Goal: Communication & Community: Share content

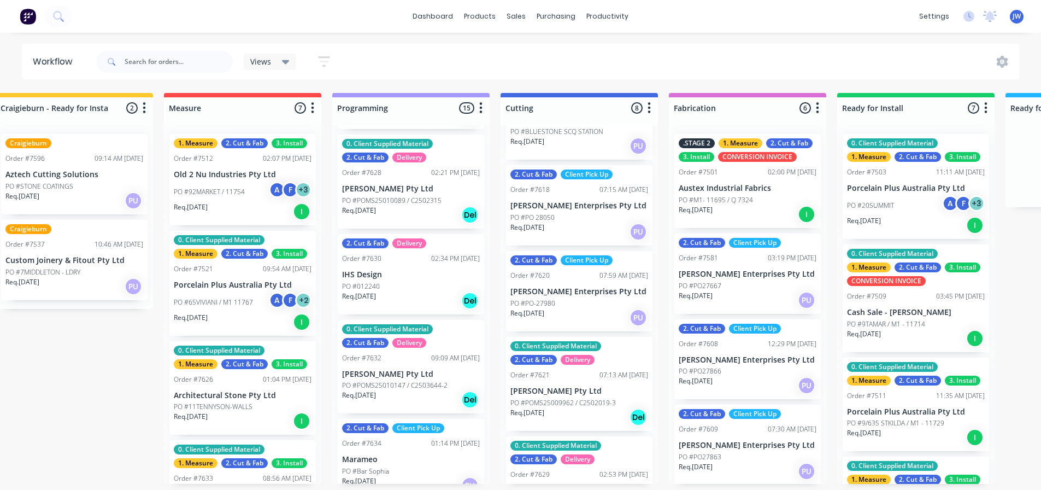
scroll to position [915, 0]
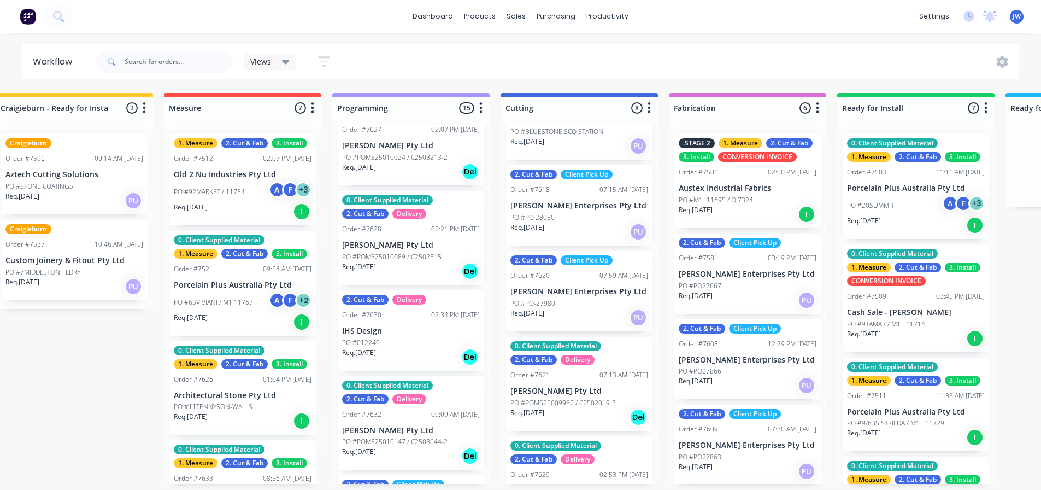
click at [401, 334] on div "2. Cut & Fab Delivery Order #7630 02:34 PM [DATE] IHS Design PO #012240 Req. [D…" at bounding box center [411, 330] width 147 height 80
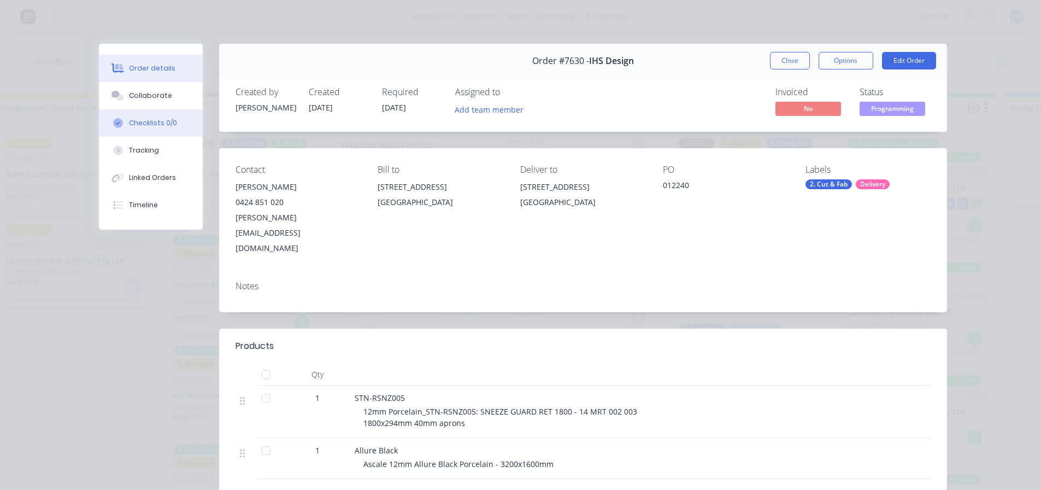
drag, startPoint x: 172, startPoint y: 95, endPoint x: 174, endPoint y: 114, distance: 19.3
click at [172, 95] on button "Collaborate" at bounding box center [151, 95] width 104 height 27
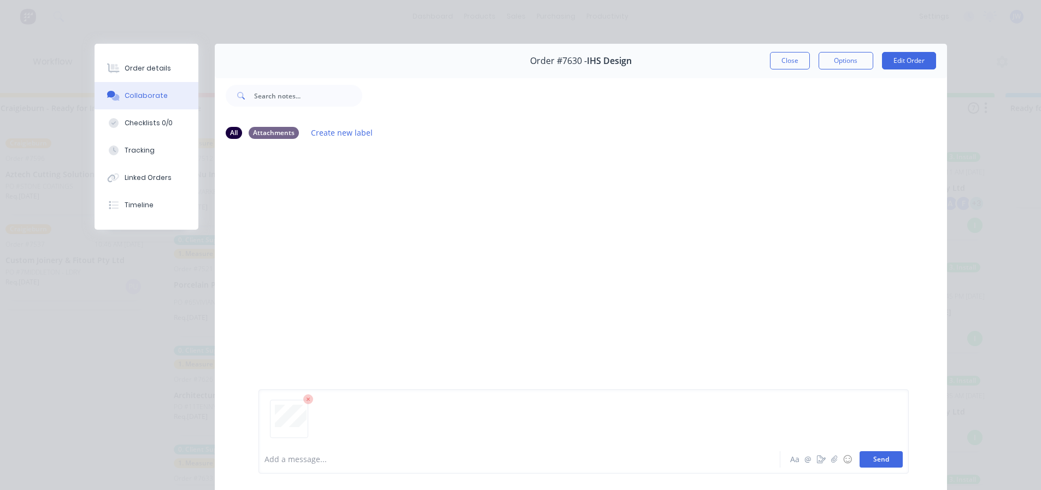
click at [873, 457] on button "Send" at bounding box center [881, 459] width 43 height 16
click at [788, 57] on button "Close" at bounding box center [790, 60] width 40 height 17
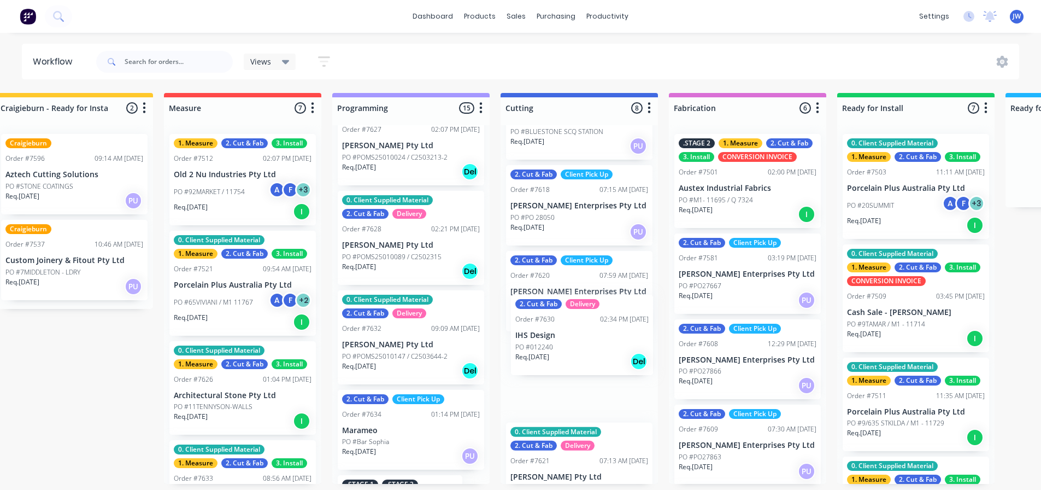
drag, startPoint x: 382, startPoint y: 333, endPoint x: 557, endPoint y: 335, distance: 174.9
click at [560, 335] on div "Submitted 16 Status colour #273444 hex #273444 Save Cancel Summaries Total orde…" at bounding box center [618, 288] width 1982 height 391
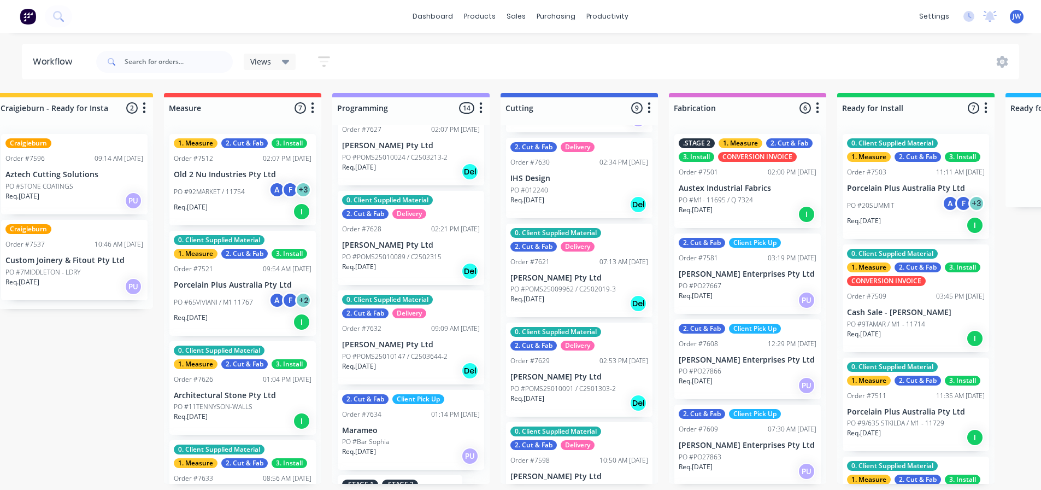
scroll to position [505, 0]
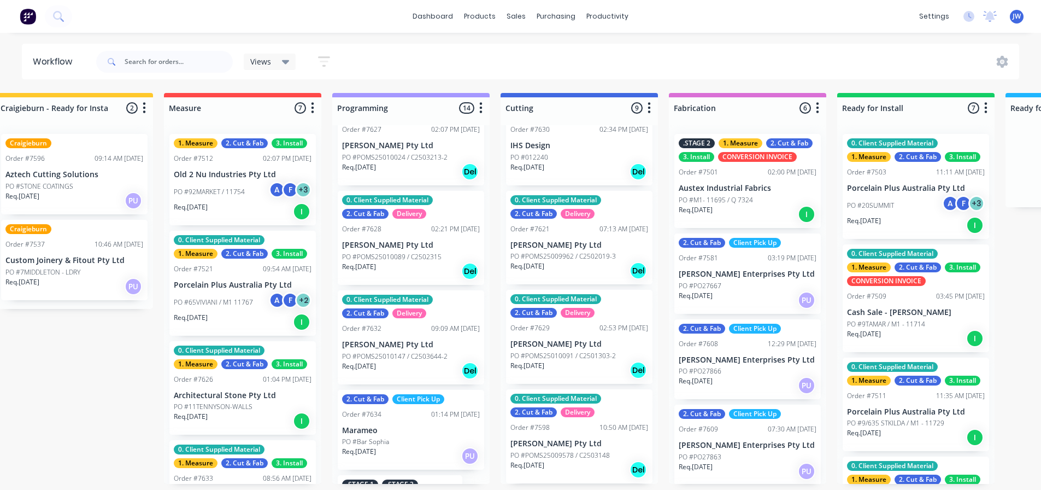
click at [575, 251] on p "PO #POMS25009962 / C2502019-3" at bounding box center [564, 256] width 106 height 10
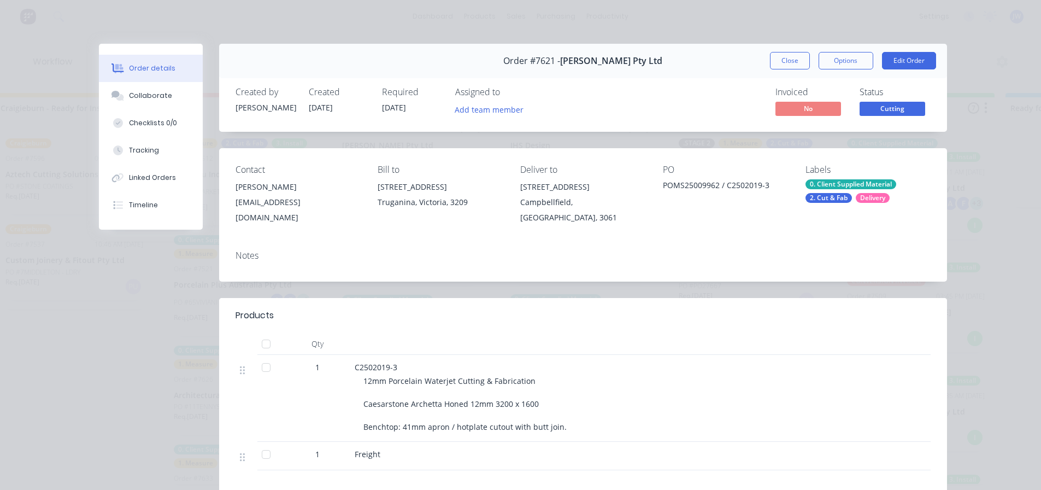
click at [786, 55] on button "Close" at bounding box center [790, 60] width 40 height 17
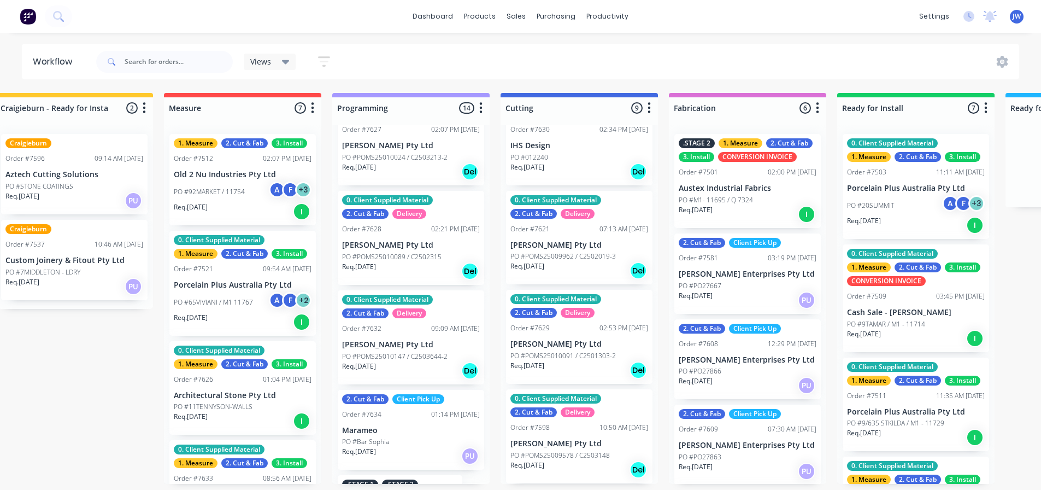
click at [588, 257] on p "PO #POMS25009962 / C2502019-3" at bounding box center [564, 256] width 106 height 10
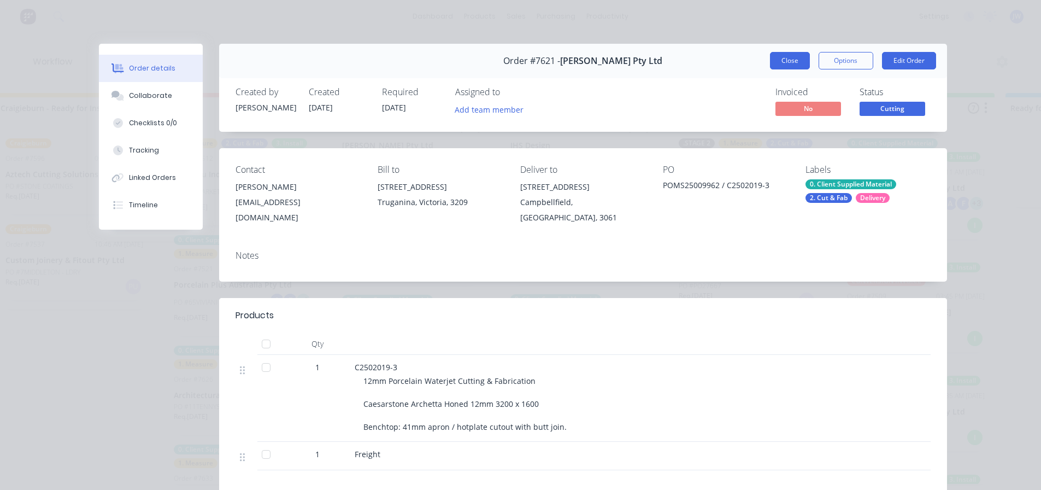
click at [794, 61] on button "Close" at bounding box center [790, 60] width 40 height 17
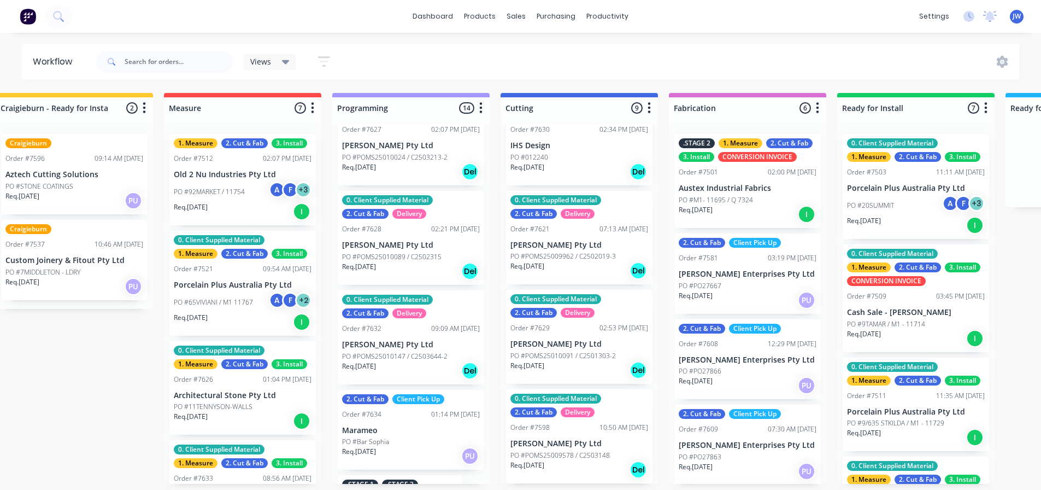
click at [572, 355] on p "PO #POMS25010091 / C2501303-2" at bounding box center [564, 356] width 106 height 10
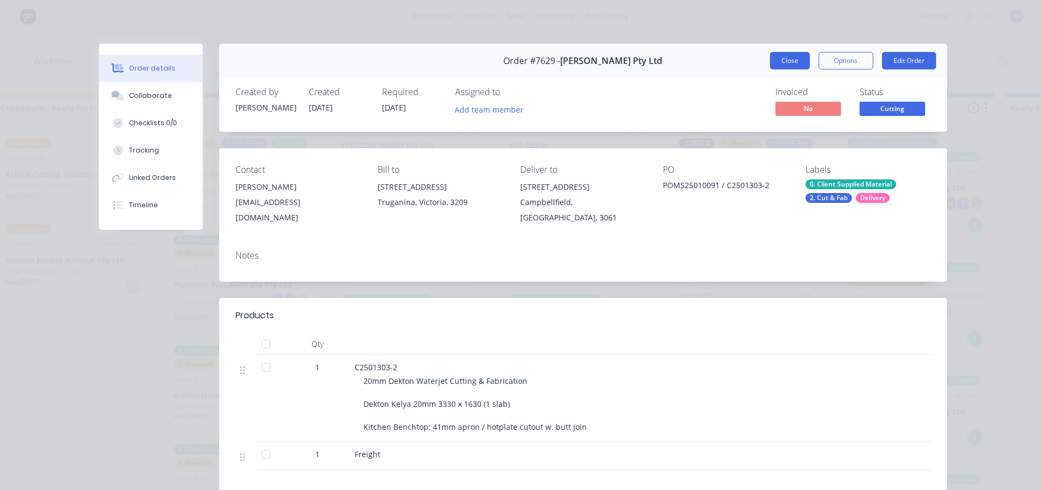
click at [778, 65] on button "Close" at bounding box center [790, 60] width 40 height 17
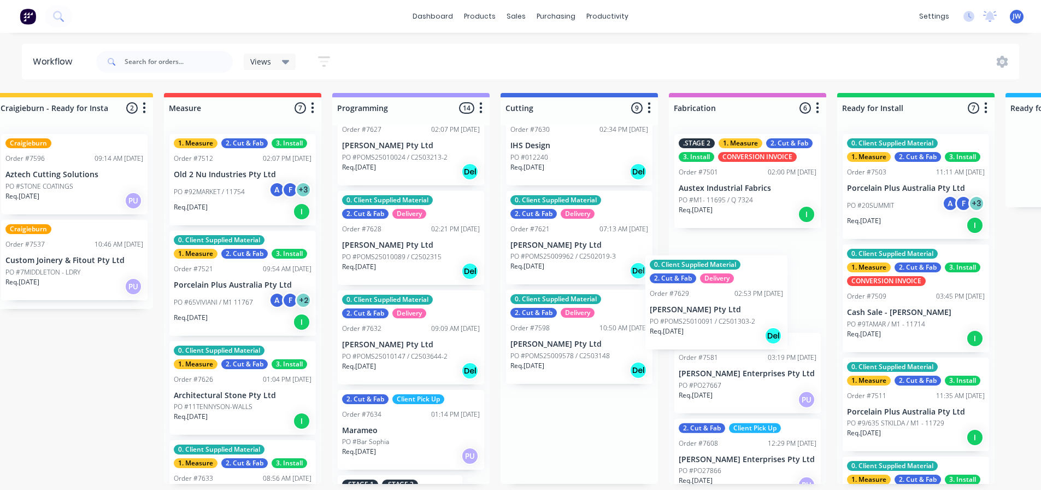
drag, startPoint x: 567, startPoint y: 359, endPoint x: 740, endPoint y: 326, distance: 175.9
click at [740, 326] on div "Submitted 16 Status colour #273444 hex #273444 Save Cancel Summaries Total orde…" at bounding box center [618, 288] width 1982 height 391
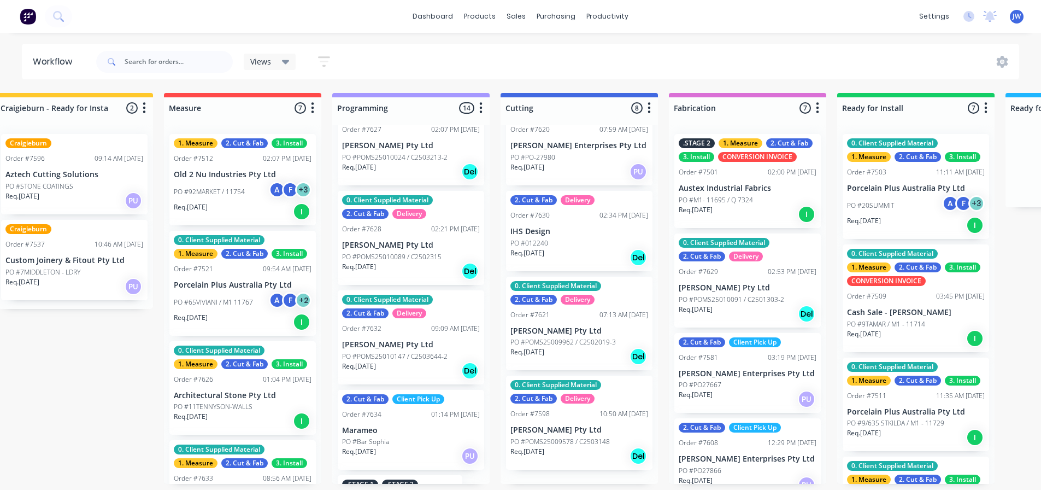
scroll to position [406, 0]
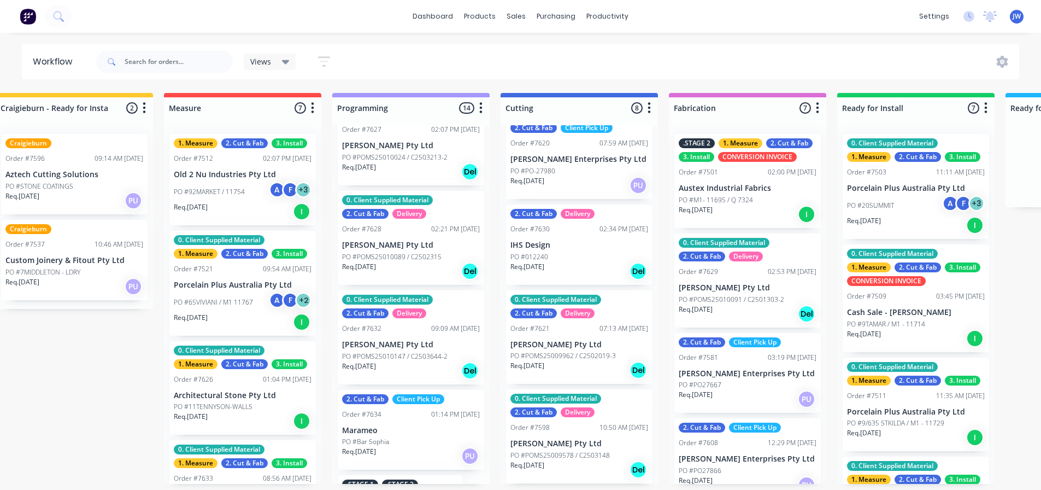
click at [568, 445] on p "[PERSON_NAME] Pty Ltd" at bounding box center [580, 443] width 138 height 9
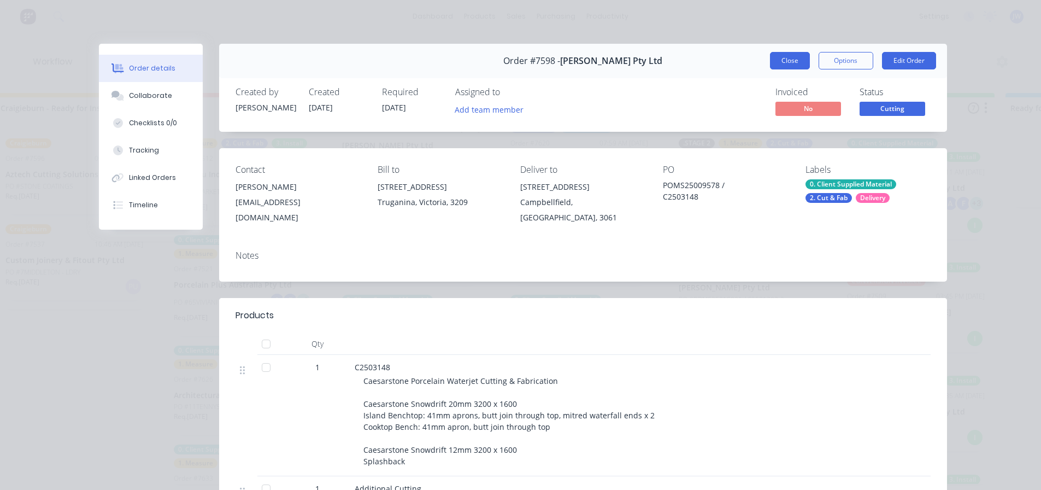
click at [792, 65] on button "Close" at bounding box center [790, 60] width 40 height 17
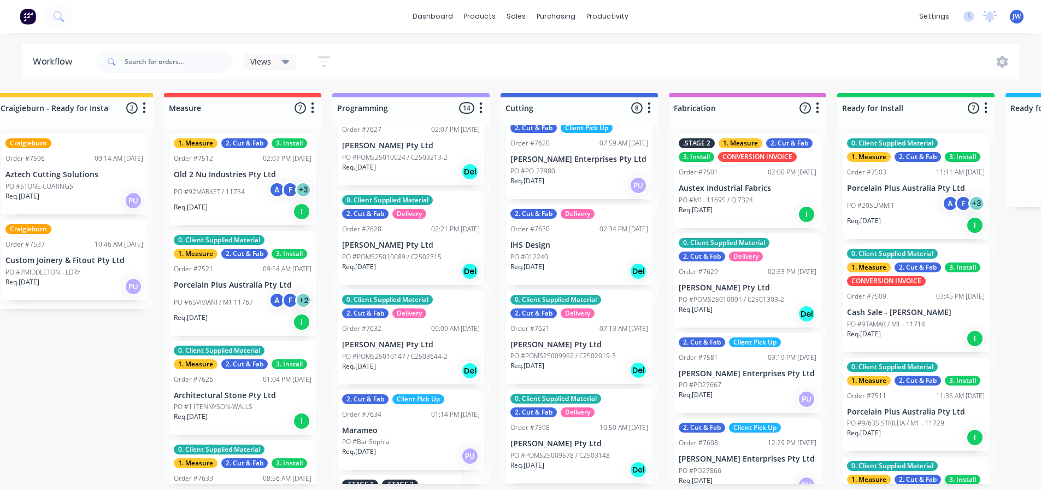
click at [585, 363] on div "Req. [DATE] Del" at bounding box center [580, 370] width 138 height 19
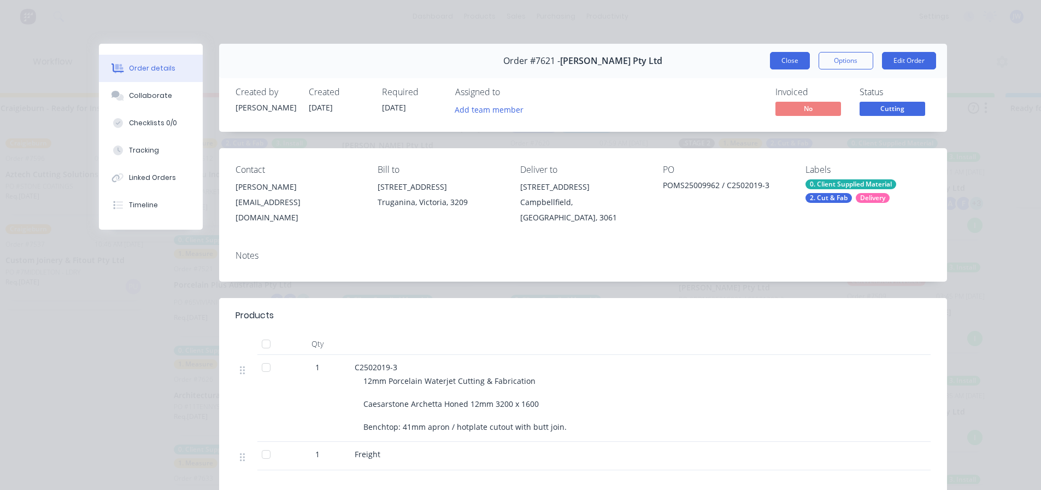
click at [790, 60] on button "Close" at bounding box center [790, 60] width 40 height 17
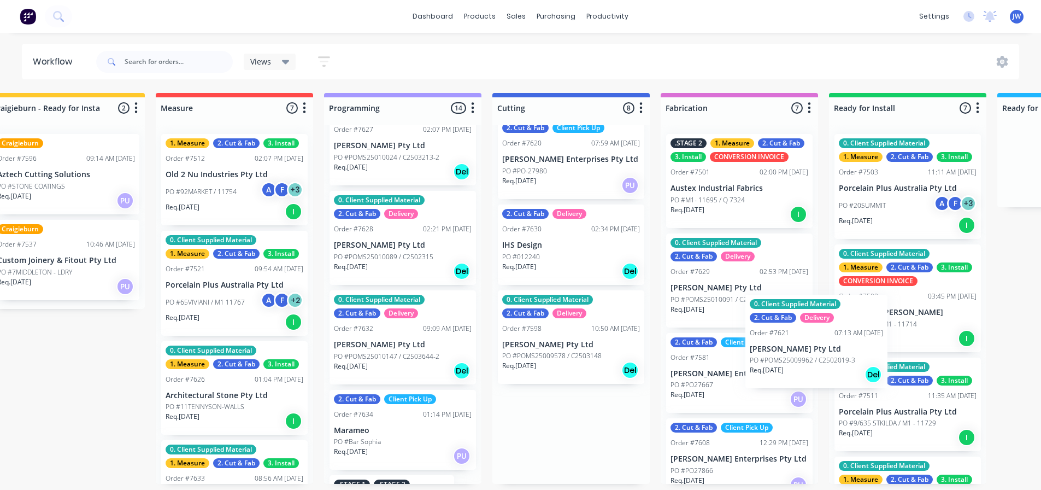
scroll to position [2, 376]
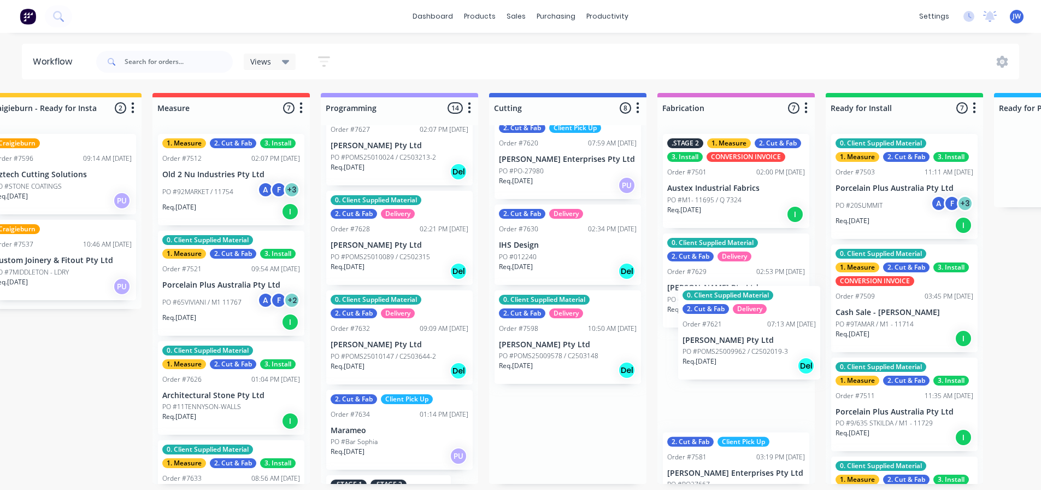
drag, startPoint x: 565, startPoint y: 343, endPoint x: 733, endPoint y: 344, distance: 167.8
click at [733, 345] on div "Submitted 16 Status colour #273444 hex #273444 Save Cancel Summaries Total orde…" at bounding box center [607, 288] width 1982 height 391
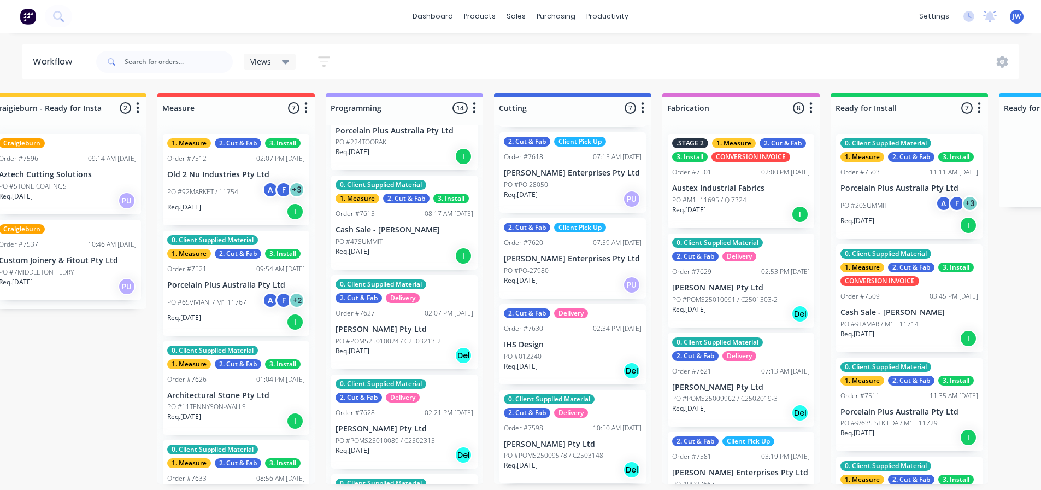
scroll to position [720, 0]
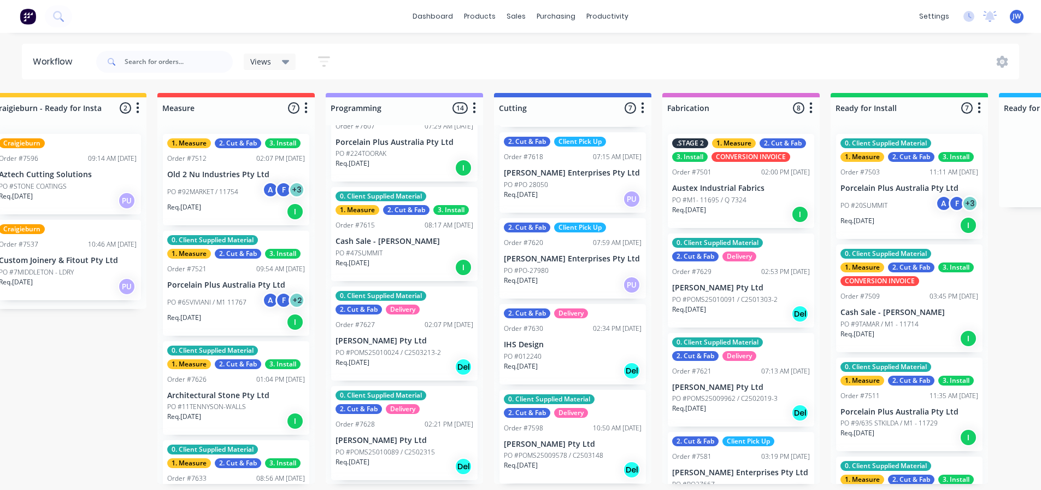
click at [784, 60] on div "Views Save new view None (Default) edit Value edit Show/Hide statuses Show line…" at bounding box center [557, 61] width 926 height 33
click at [776, 56] on div "Views Save new view None (Default) edit Value edit Show/Hide statuses Show line…" at bounding box center [557, 61] width 926 height 33
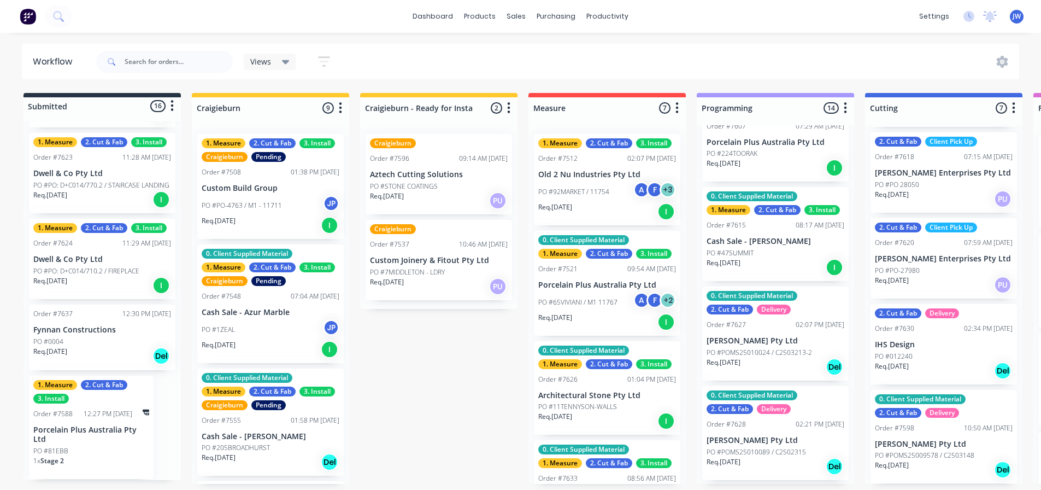
click at [737, 35] on div "dashboard products sales purchasing productivity dashboard products Product Cat…" at bounding box center [520, 212] width 1041 height 424
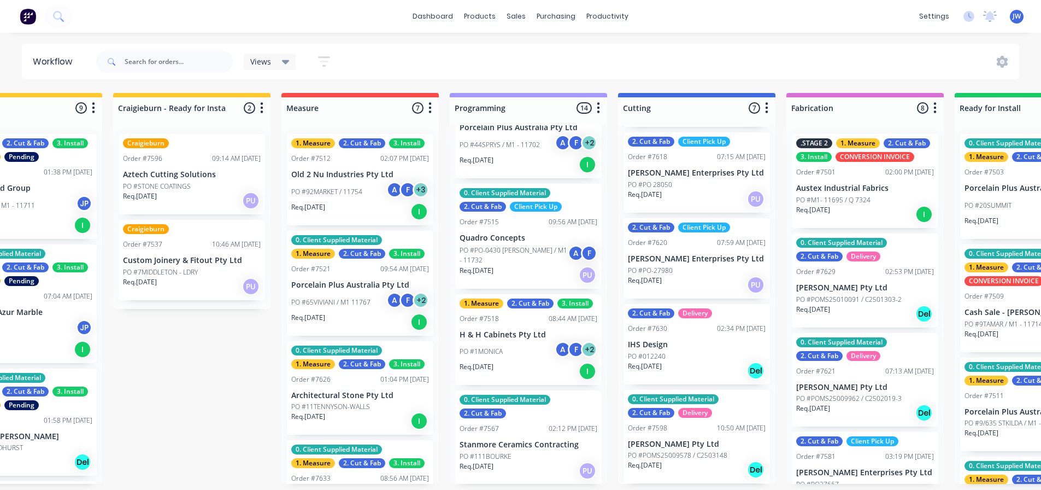
scroll to position [0, 0]
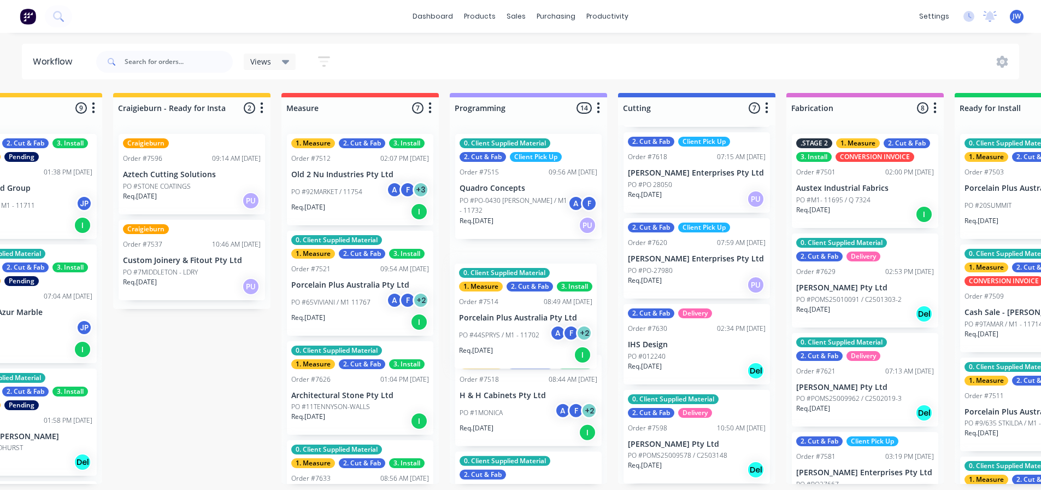
drag, startPoint x: 507, startPoint y: 181, endPoint x: 507, endPoint y: 317, distance: 135.6
click at [507, 317] on div "0. Client Supplied Material 1. Measure 2. Cut & Fab 3. Install Order #7514 08:4…" at bounding box center [528, 304] width 157 height 359
